Goal: Task Accomplishment & Management: Use online tool/utility

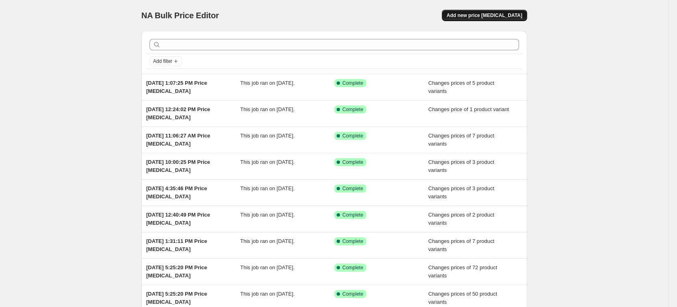
click at [483, 13] on span "Add new price [MEDICAL_DATA]" at bounding box center [483, 15] width 75 height 6
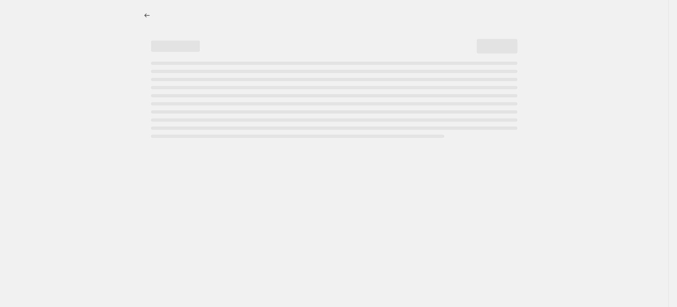
select select "percentage"
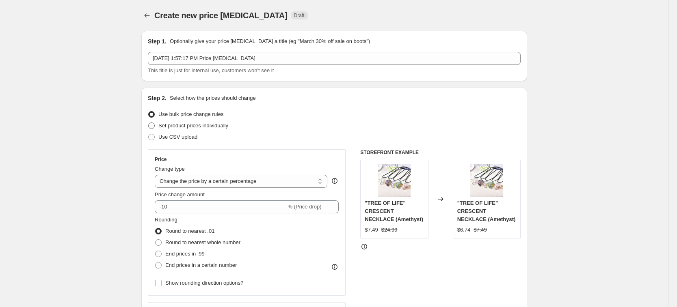
click at [226, 126] on span "Set product prices individually" at bounding box center [193, 126] width 70 height 6
click at [149, 123] on input "Set product prices individually" at bounding box center [148, 123] width 0 height 0
radio input "true"
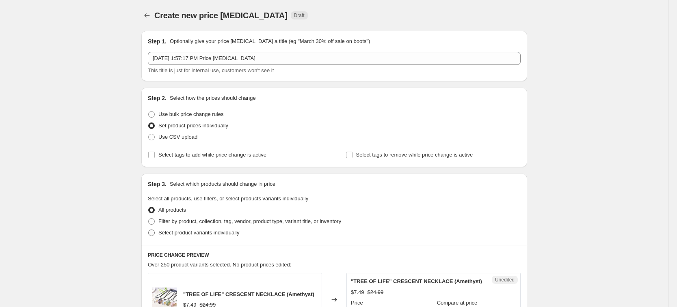
click at [217, 233] on span "Select product variants individually" at bounding box center [198, 233] width 81 height 6
click at [149, 230] on input "Select product variants individually" at bounding box center [148, 230] width 0 height 0
radio input "true"
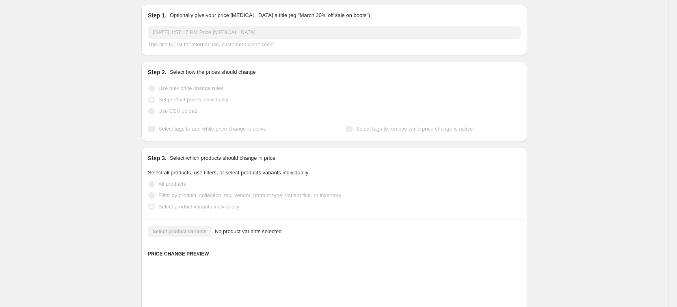
scroll to position [51, 0]
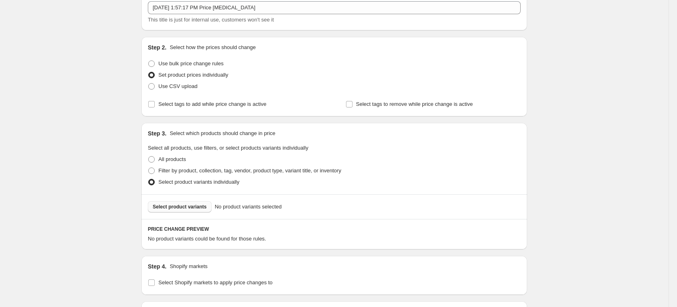
click at [202, 208] on span "Select product variants" at bounding box center [180, 207] width 54 height 6
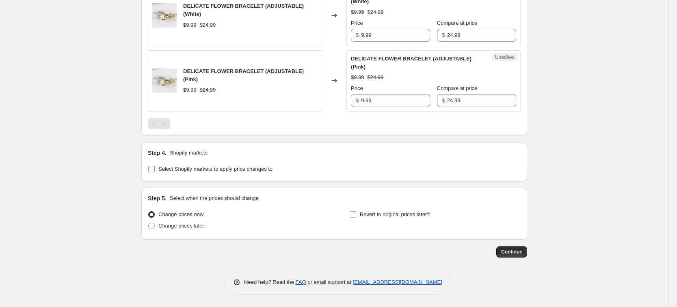
click at [214, 171] on span "Select Shopify markets to apply price changes to" at bounding box center [215, 169] width 114 height 6
click at [155, 171] on input "Select Shopify markets to apply price changes to" at bounding box center [151, 169] width 6 height 6
checkbox input "true"
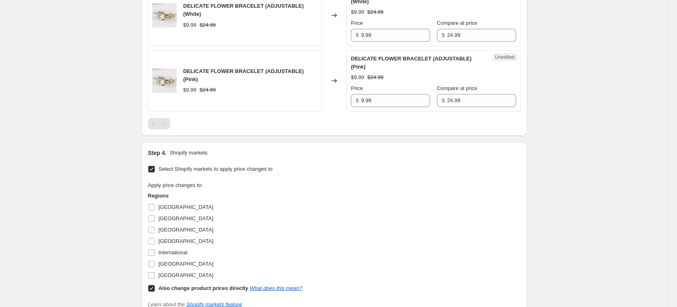
scroll to position [494, 0]
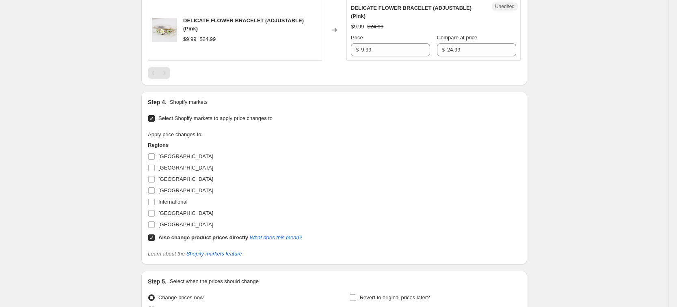
click at [179, 183] on div "[GEOGRAPHIC_DATA]" at bounding box center [225, 179] width 154 height 11
click at [174, 190] on span "[GEOGRAPHIC_DATA]" at bounding box center [185, 190] width 55 height 6
click at [155, 190] on input "[GEOGRAPHIC_DATA]" at bounding box center [151, 190] width 6 height 6
checkbox input "true"
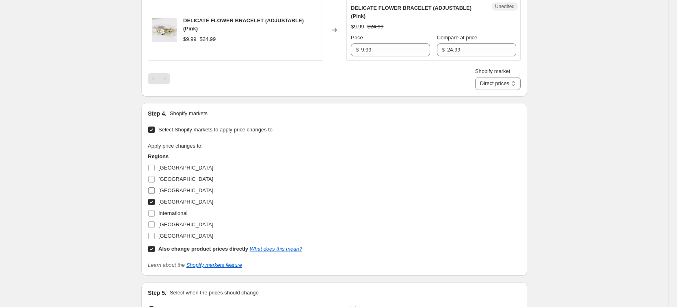
click at [170, 187] on span "[GEOGRAPHIC_DATA]" at bounding box center [185, 191] width 55 height 8
click at [155, 187] on input "[GEOGRAPHIC_DATA]" at bounding box center [151, 190] width 6 height 6
checkbox input "true"
click at [173, 222] on span "[GEOGRAPHIC_DATA]" at bounding box center [185, 225] width 55 height 6
click at [155, 222] on input "[GEOGRAPHIC_DATA]" at bounding box center [151, 225] width 6 height 6
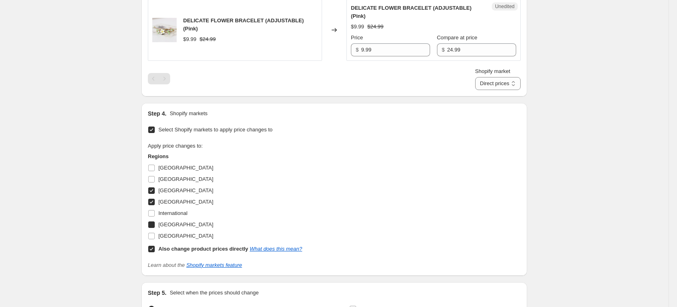
checkbox input "true"
click at [175, 233] on span "[GEOGRAPHIC_DATA]" at bounding box center [185, 236] width 55 height 6
click at [155, 233] on input "[GEOGRAPHIC_DATA]" at bounding box center [151, 236] width 6 height 6
checkbox input "true"
click at [180, 246] on b "Also change product prices directly" at bounding box center [203, 249] width 90 height 6
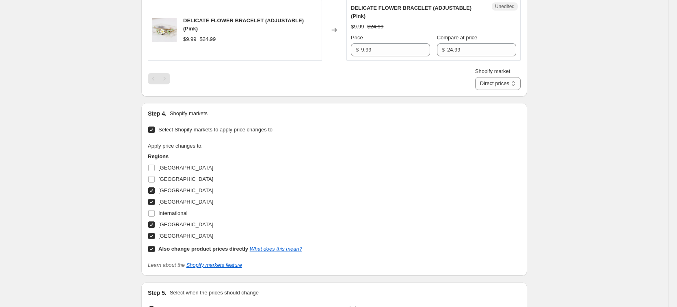
click at [155, 246] on input "Also change product prices directly What does this mean?" at bounding box center [151, 249] width 6 height 6
checkbox input "false"
select select "34367439004"
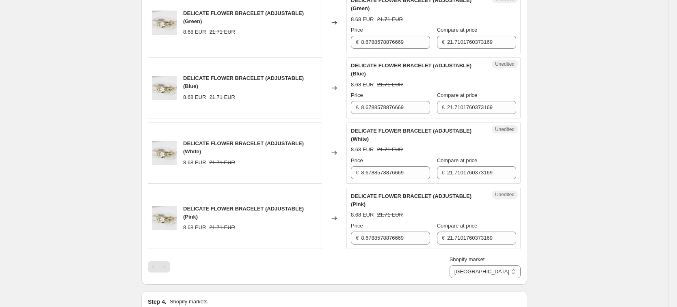
scroll to position [291, 0]
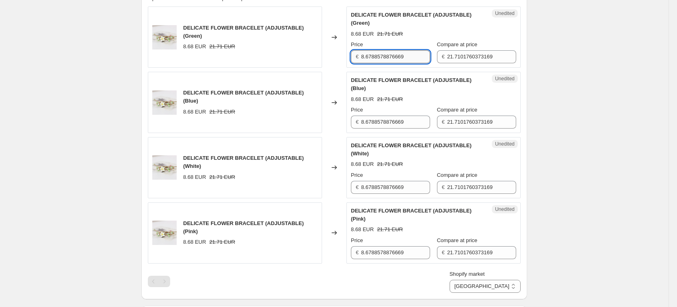
click at [398, 56] on input "8.6788578876669" at bounding box center [395, 56] width 69 height 13
type input "9.99"
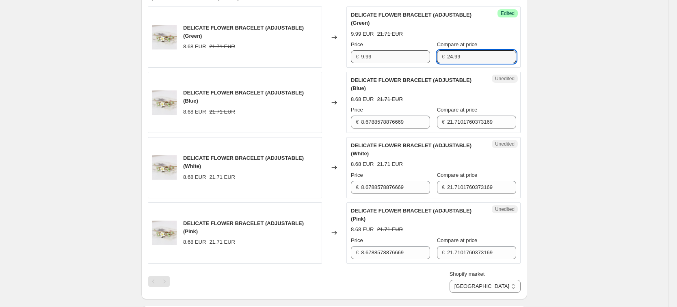
type input "24.99"
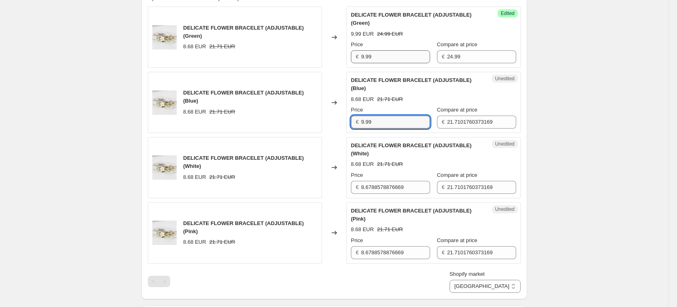
type input "9.99"
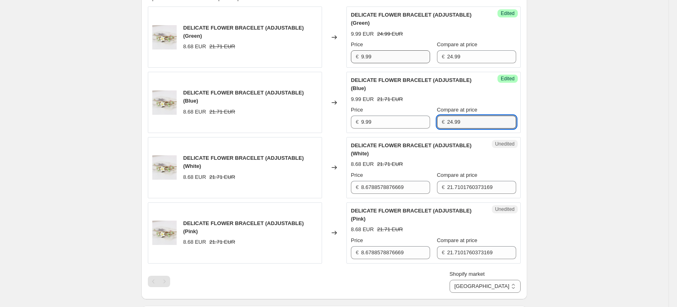
type input "24.99"
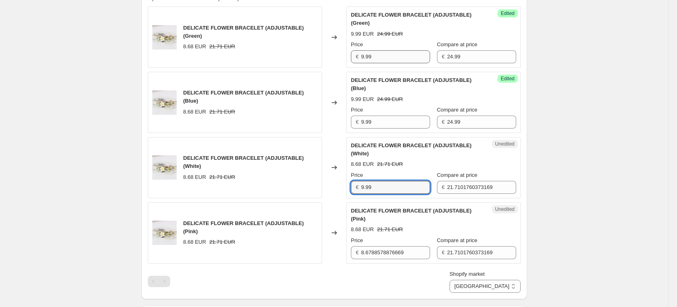
type input "9.99"
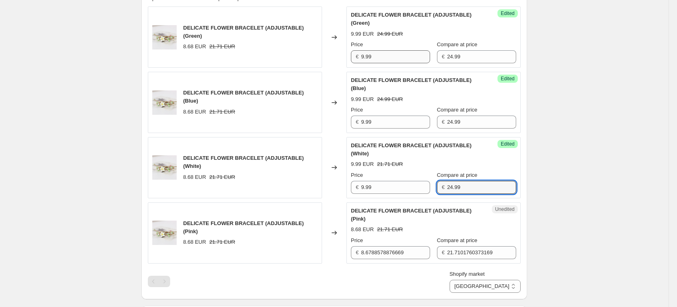
type input "24.99"
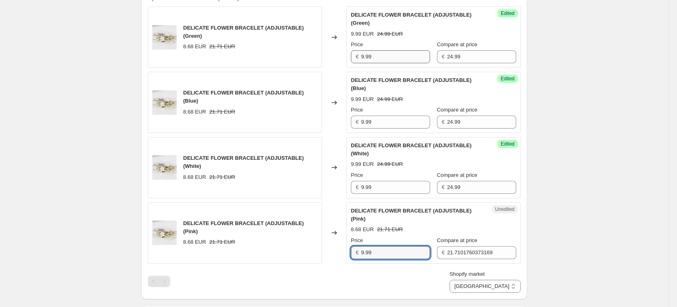
type input "9.99"
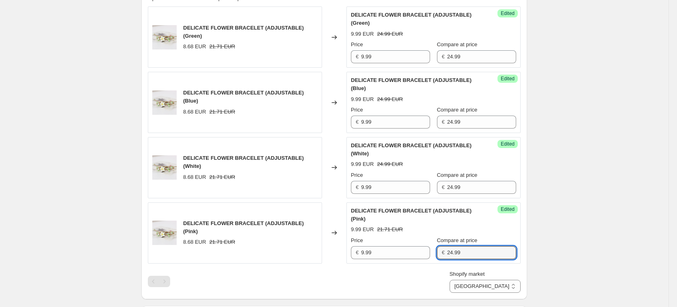
type input "24.99"
click at [552, 190] on div "Create new price [MEDICAL_DATA]. This page is ready Create new price [MEDICAL_D…" at bounding box center [334, 157] width 668 height 896
click at [509, 284] on select "[GEOGRAPHIC_DATA] [GEOGRAPHIC_DATA] [GEOGRAPHIC_DATA] [GEOGRAPHIC_DATA]" at bounding box center [484, 286] width 71 height 13
select select "34367406236"
click at [485, 293] on select "[GEOGRAPHIC_DATA] [GEOGRAPHIC_DATA] [GEOGRAPHIC_DATA] [GEOGRAPHIC_DATA]" at bounding box center [484, 286] width 71 height 13
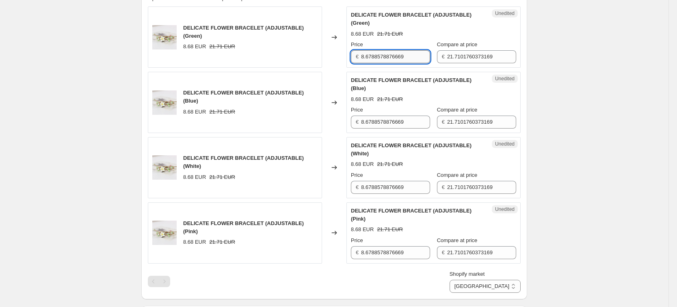
click at [388, 56] on input "8.6788578876669" at bounding box center [395, 56] width 69 height 13
type input "9.99"
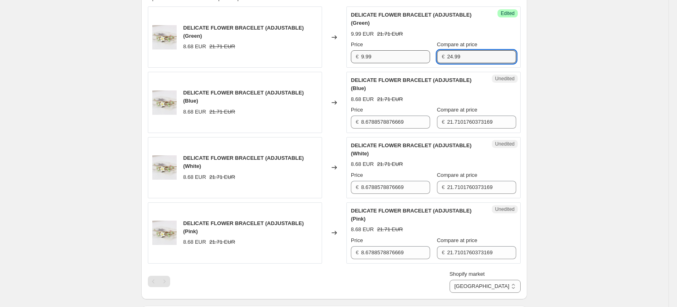
type input "24.99"
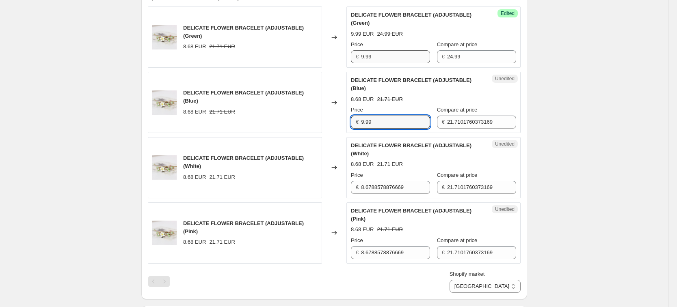
type input "9.99"
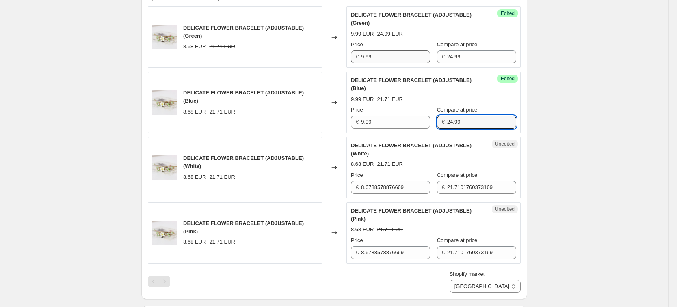
type input "24.99"
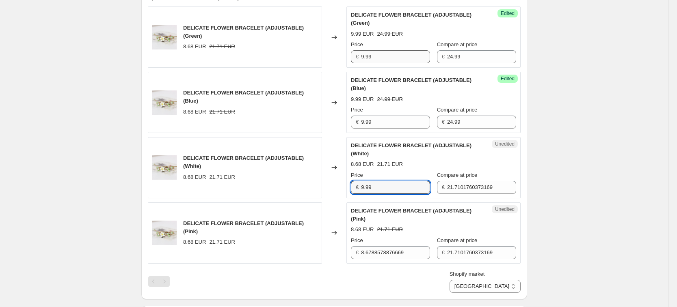
type input "9.99"
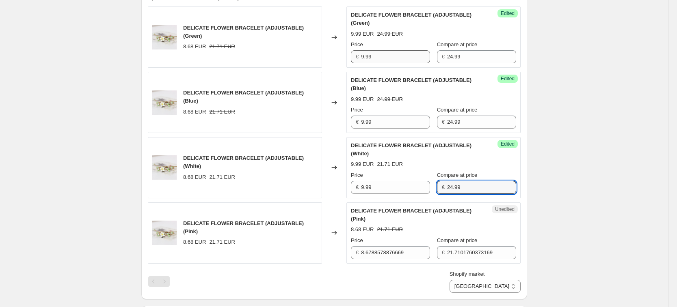
type input "24.99"
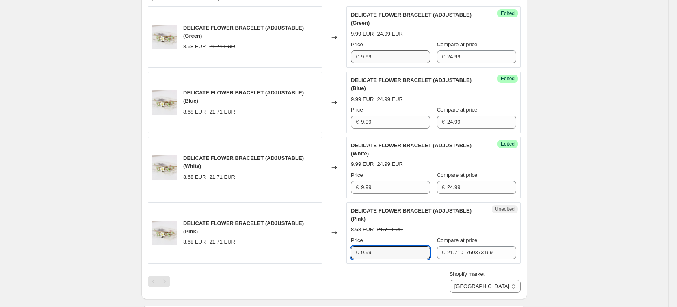
type input "9.99"
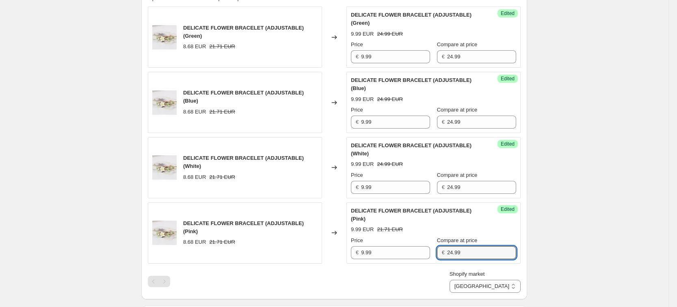
type input "24.99"
click at [557, 222] on div "Create new price [MEDICAL_DATA]. This page is ready Create new price [MEDICAL_D…" at bounding box center [334, 157] width 668 height 896
click at [509, 291] on select "[GEOGRAPHIC_DATA] [GEOGRAPHIC_DATA] [GEOGRAPHIC_DATA] [GEOGRAPHIC_DATA]" at bounding box center [484, 286] width 71 height 13
select select "34367209628"
click at [468, 293] on select "[GEOGRAPHIC_DATA] [GEOGRAPHIC_DATA] [GEOGRAPHIC_DATA] [GEOGRAPHIC_DATA]" at bounding box center [484, 286] width 71 height 13
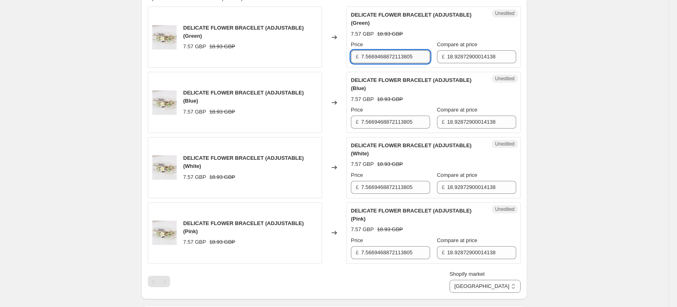
click at [399, 56] on input "7.5669468872113805" at bounding box center [395, 56] width 69 height 13
type input "9.99"
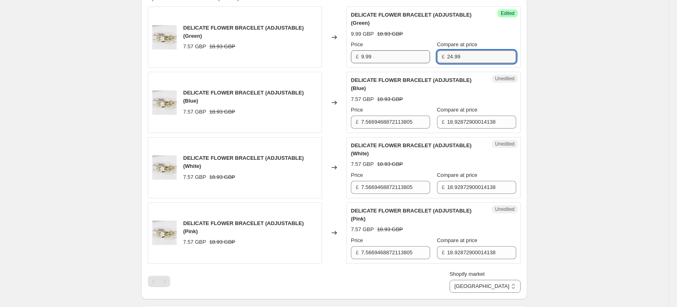
type input "24.99"
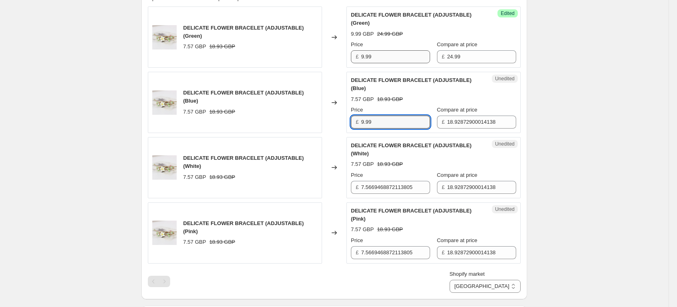
type input "9.99"
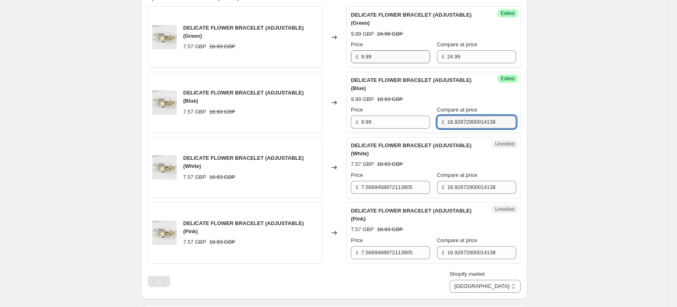
type input "5"
type input "24.99"
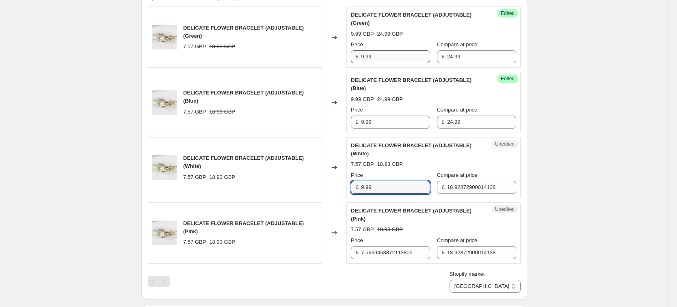
type input "9.99"
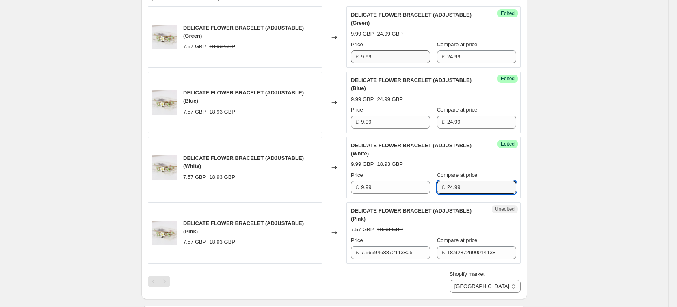
type input "24.99"
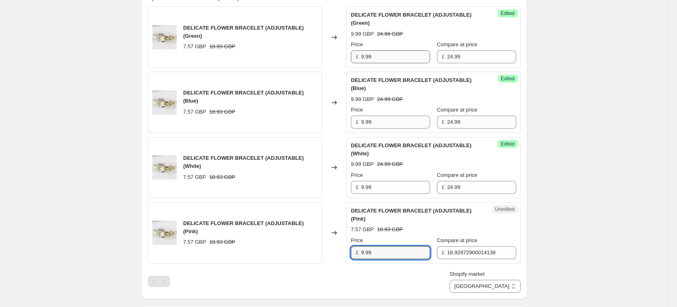
type input "9.99"
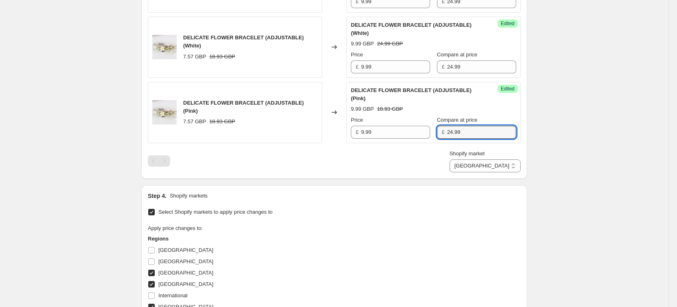
scroll to position [589, 0]
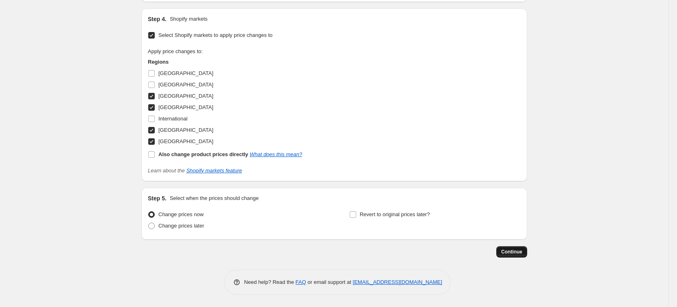
type input "24.99"
click at [511, 254] on span "Continue" at bounding box center [511, 252] width 21 height 6
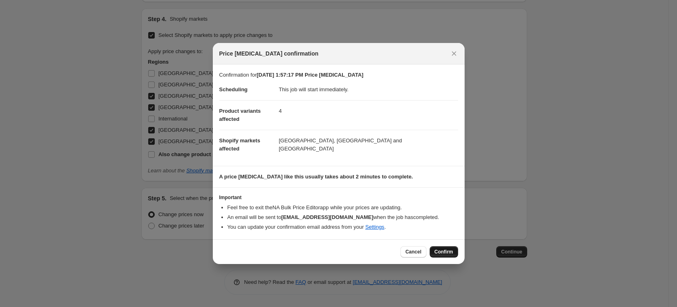
click at [440, 256] on button "Confirm" at bounding box center [443, 251] width 28 height 11
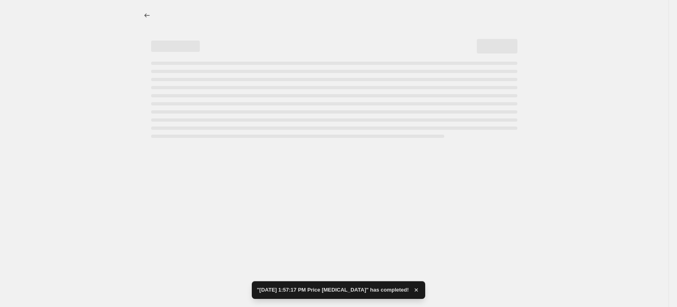
select select "34367209628"
